Goal: Information Seeking & Learning: Learn about a topic

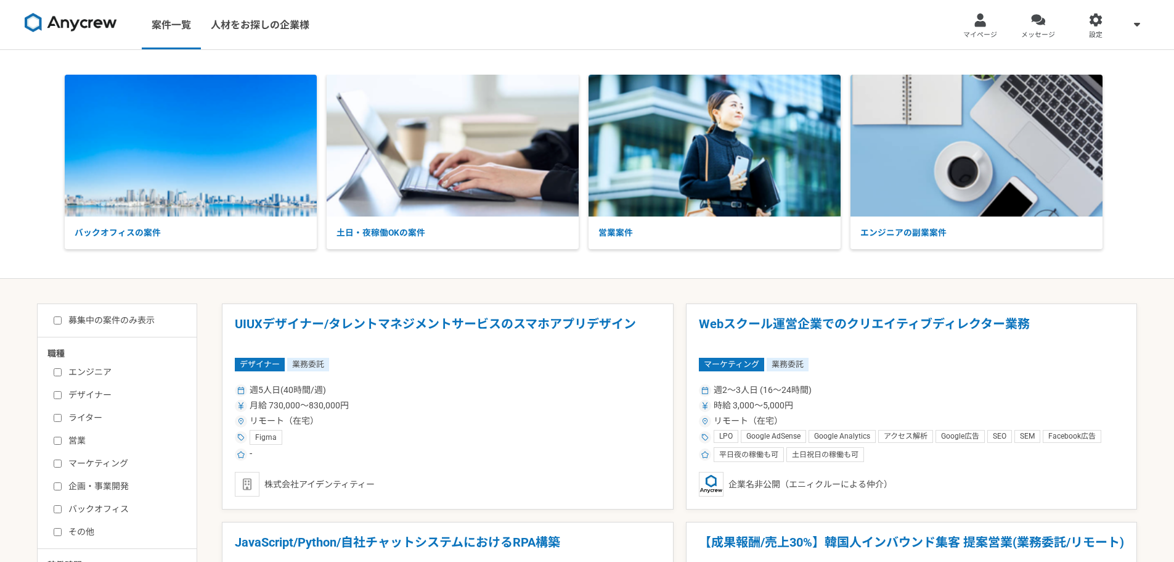
click at [126, 325] on label "募集中の案件のみ表示" at bounding box center [104, 320] width 101 height 13
click at [62, 324] on input "募集中の案件のみ表示" at bounding box center [58, 320] width 8 height 8
checkbox input "true"
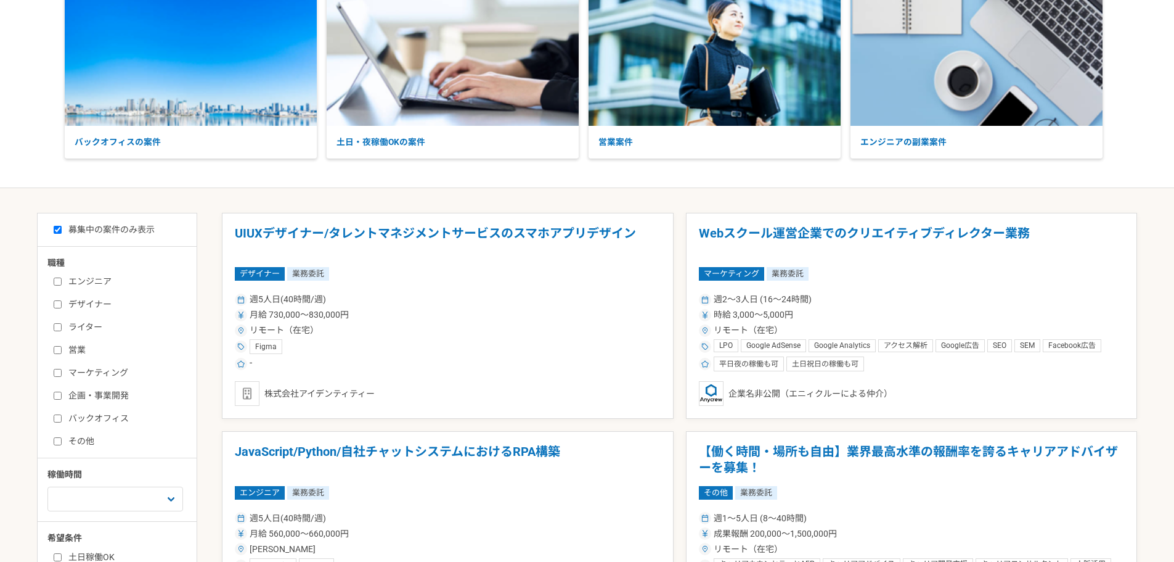
scroll to position [123, 0]
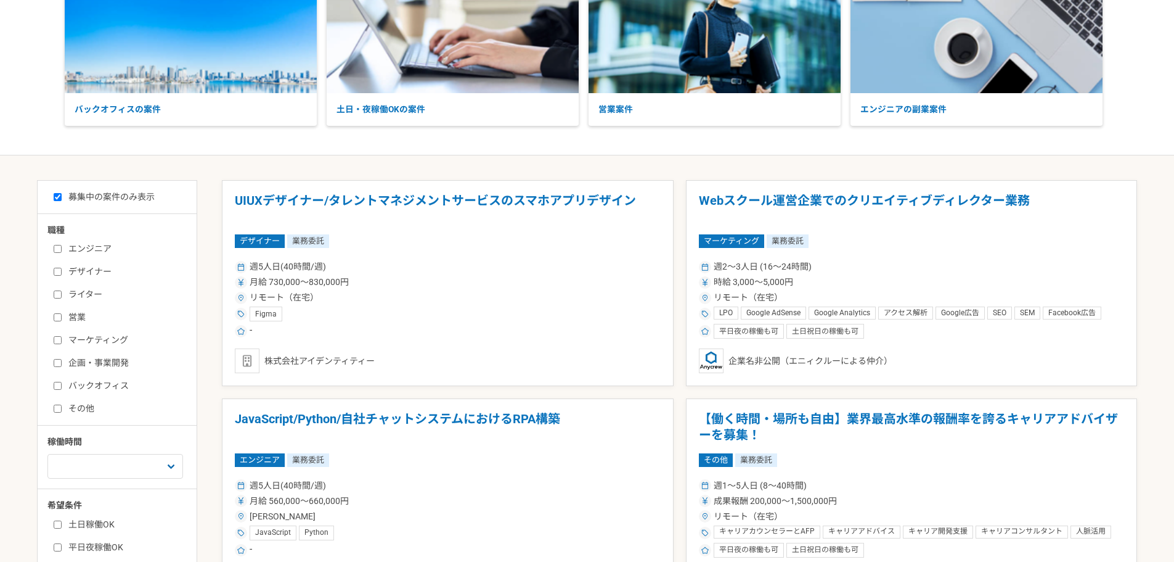
click at [81, 274] on label "デザイナー" at bounding box center [125, 271] width 142 height 13
click at [62, 274] on input "デザイナー" at bounding box center [58, 272] width 8 height 8
checkbox input "true"
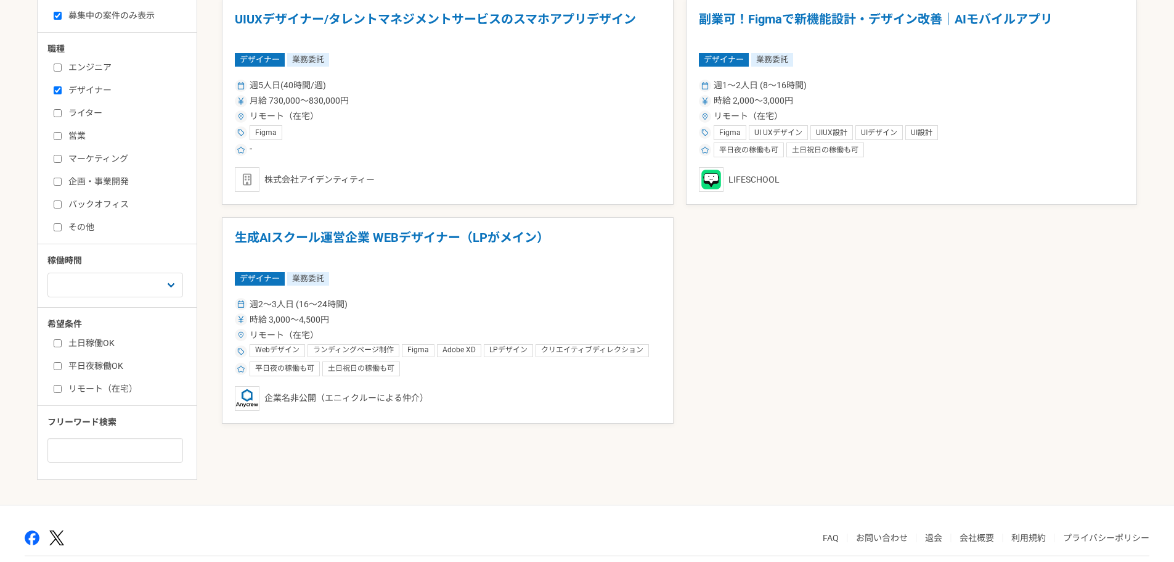
scroll to position [308, 0]
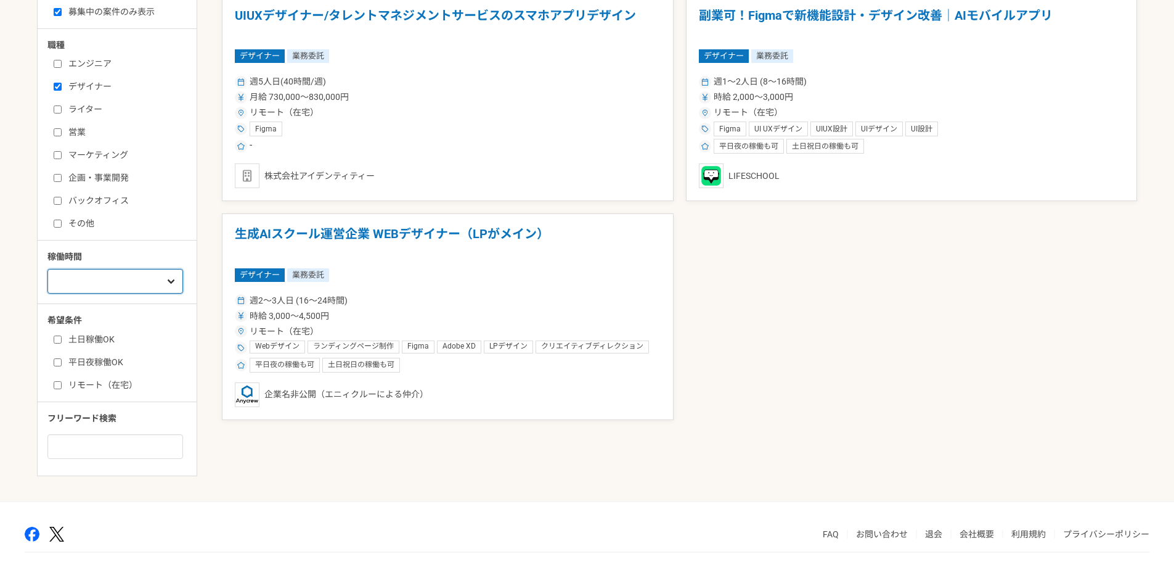
click at [86, 281] on select "週1人日（8時間）以下 週2人日（16時間）以下 週3人日（24時間）以下 週4人日（32時間）以下 週5人日（40時間）以下" at bounding box center [115, 281] width 136 height 25
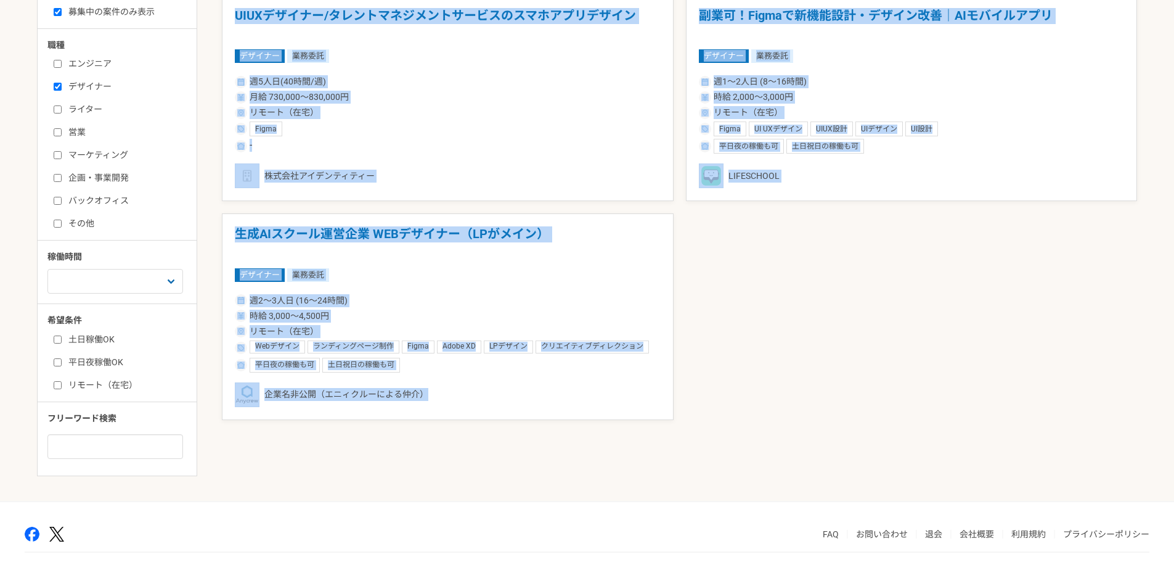
click at [209, 453] on div "募集中の案件のみ表示 職種 エンジニア デザイナー ライター 営業 マーケティング 企画・事業開発 バックオフィス その他 稼働時間 週1人日（8時間）以下 …" at bounding box center [587, 248] width 1100 height 506
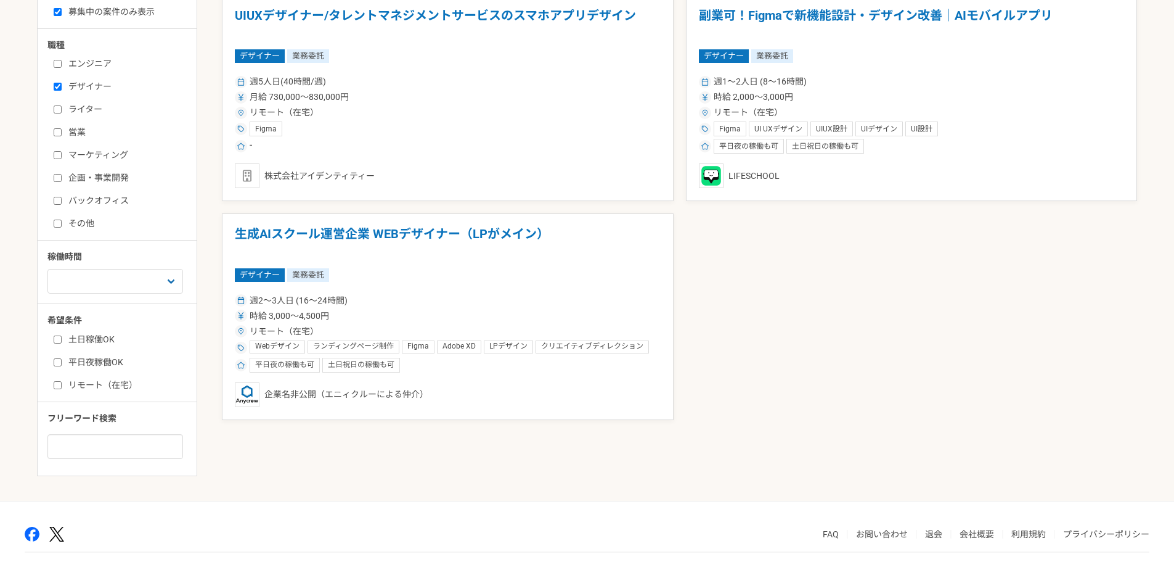
click at [114, 386] on label "リモート（在宅）" at bounding box center [125, 385] width 142 height 13
click at [62, 386] on input "リモート（在宅）" at bounding box center [58, 385] width 8 height 8
checkbox input "true"
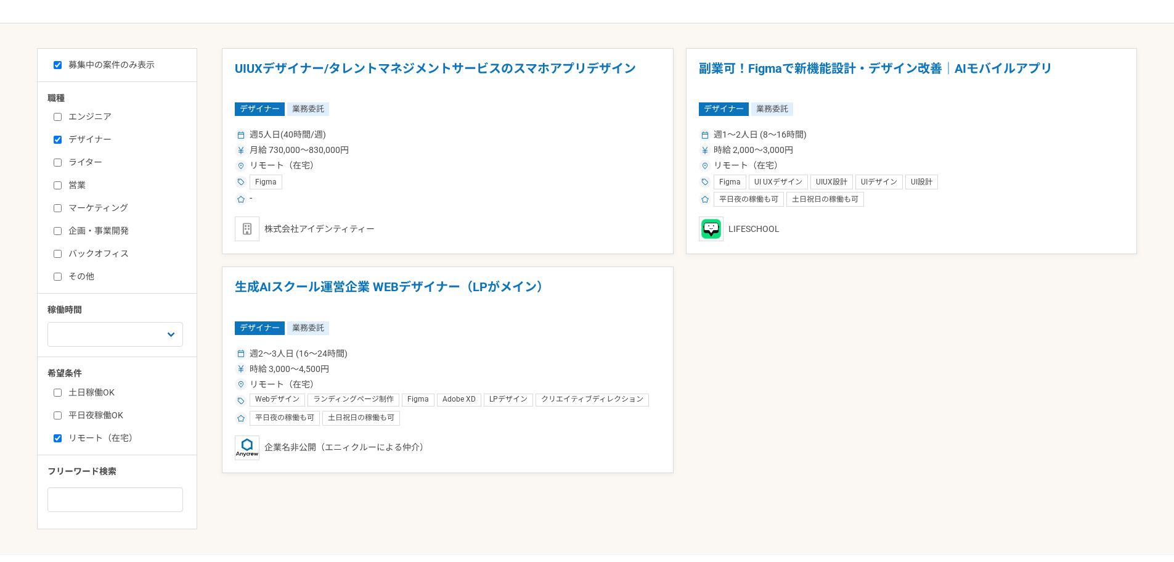
scroll to position [185, 0]
